Goal: Find specific page/section: Find specific page/section

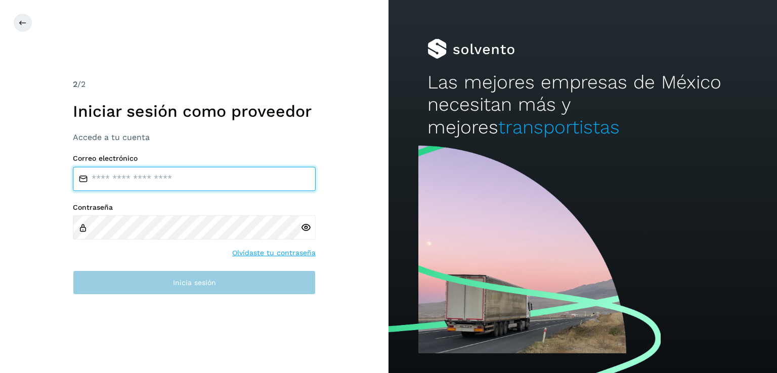
type input "**********"
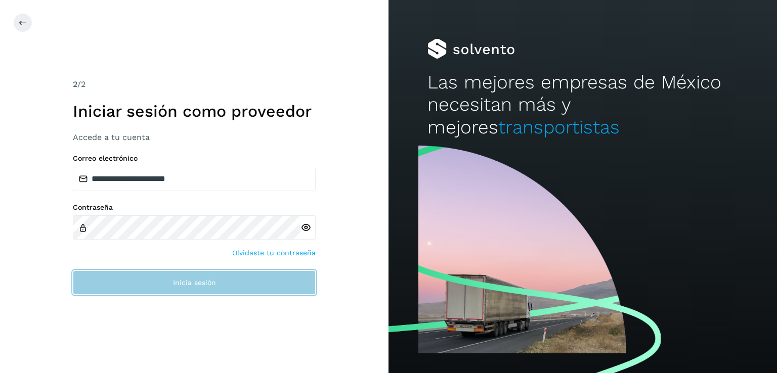
click at [176, 286] on button "Inicia sesión" at bounding box center [194, 283] width 243 height 24
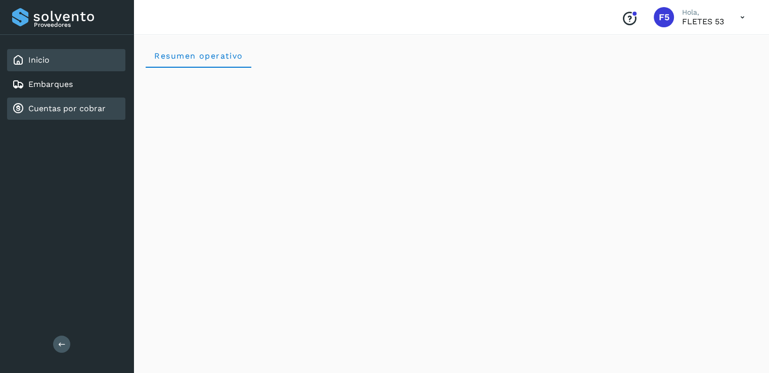
click at [102, 106] on link "Cuentas por cobrar" at bounding box center [66, 109] width 77 height 10
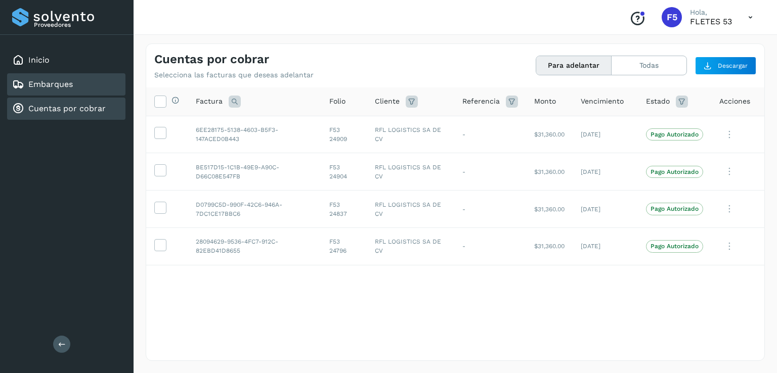
click at [57, 80] on link "Embarques" at bounding box center [50, 84] width 45 height 10
